Goal: Contribute content

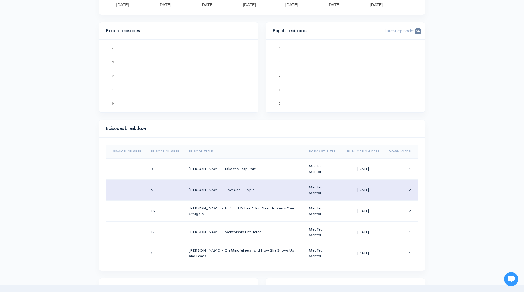
scroll to position [175, 0]
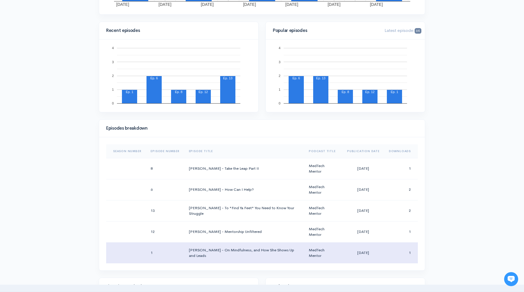
click at [233, 253] on td "[PERSON_NAME] - On Mindfulness, and How She Shows Up and Leads" at bounding box center [244, 252] width 120 height 21
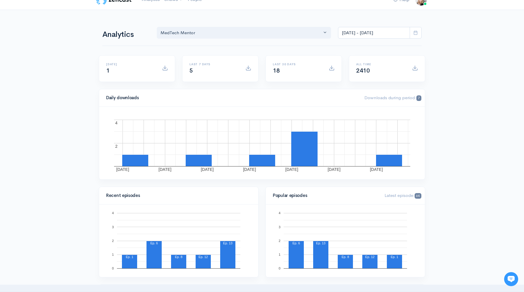
scroll to position [0, 0]
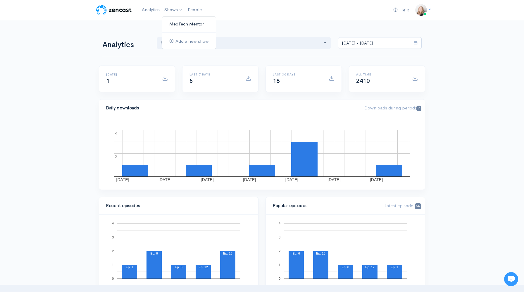
click at [180, 24] on link "MedTech Mentor" at bounding box center [189, 24] width 54 height 10
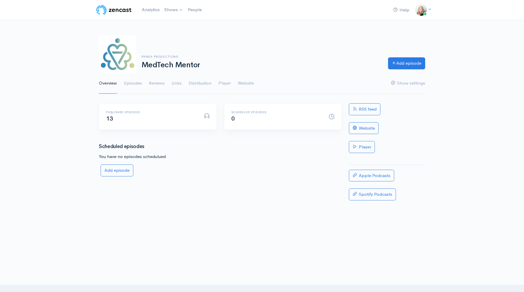
click at [116, 117] on div "Published episodes 13" at bounding box center [152, 117] width 98 height 12
click at [140, 81] on link "Episodes" at bounding box center [133, 83] width 18 height 21
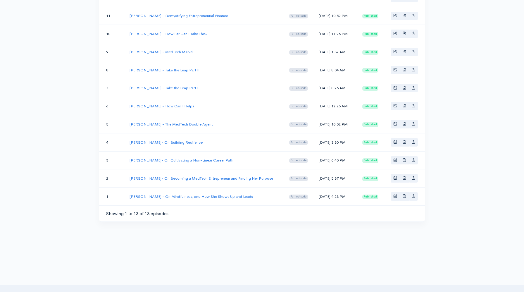
scroll to position [176, 0]
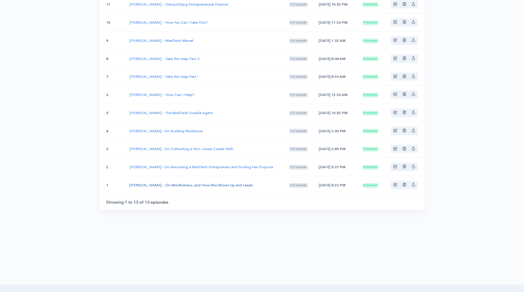
click at [156, 185] on link "[PERSON_NAME] - On Mindfulness, and How She Shows Up and Leads" at bounding box center [191, 184] width 123 height 5
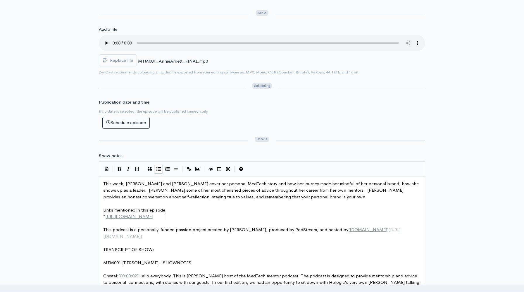
click at [194, 215] on pre "* [URL][DOMAIN_NAME]" at bounding box center [262, 216] width 320 height 7
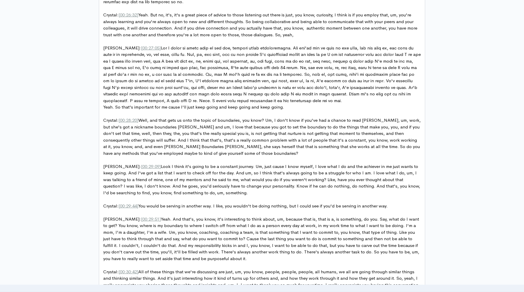
click at [201, 216] on pre "[PERSON_NAME]: [ 00 :29: 51 ]" at bounding box center [262, 239] width 320 height 46
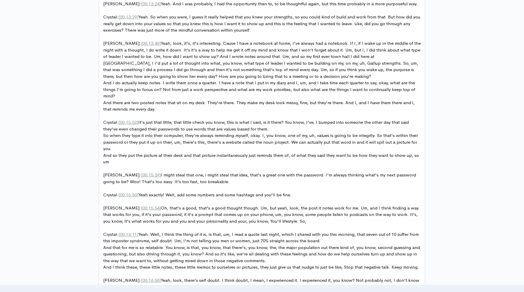
scroll to position [1368, 0]
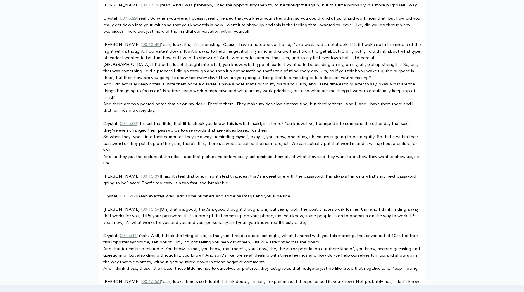
click at [109, 120] on span "Crystal: [ 00 :15: 02 ] It's just that little, that little check you know, this…" at bounding box center [256, 126] width 307 height 12
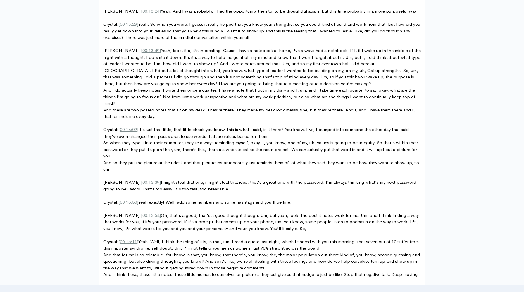
scroll to position [1360, 0]
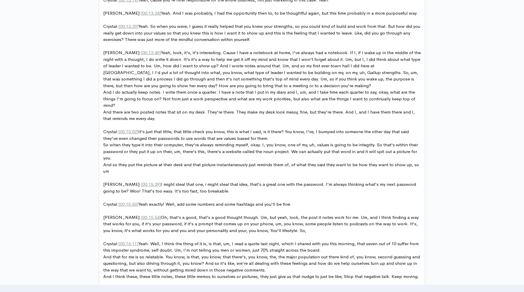
click at [174, 162] on span "And so they put the picture at their desk and that picture instantaneously just…" at bounding box center [261, 168] width 317 height 12
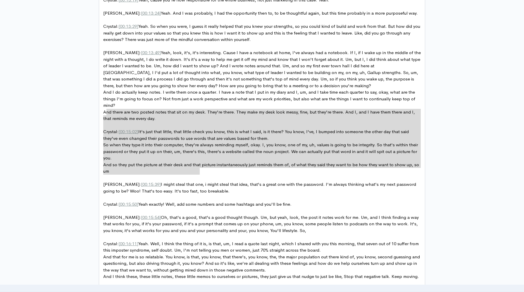
type textarea "Crystal: [00:15:02] It's just that little, that little check you know, this is …"
drag, startPoint x: 202, startPoint y: 170, endPoint x: 104, endPoint y: 111, distance: 115.2
